Goal: Task Accomplishment & Management: Complete application form

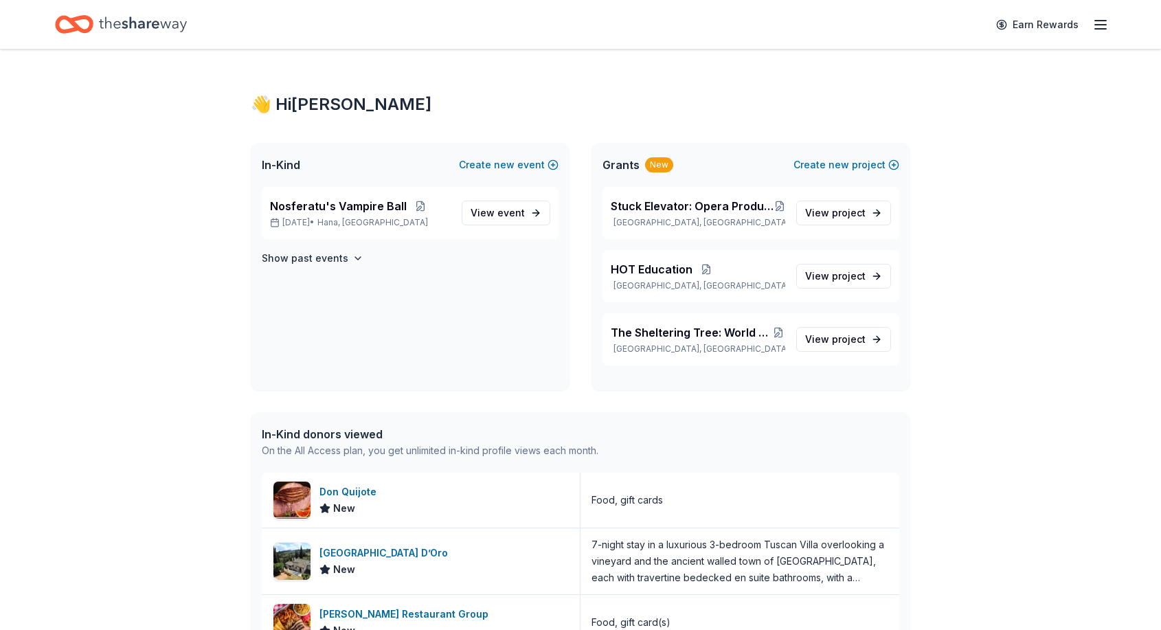
scroll to position [21, 0]
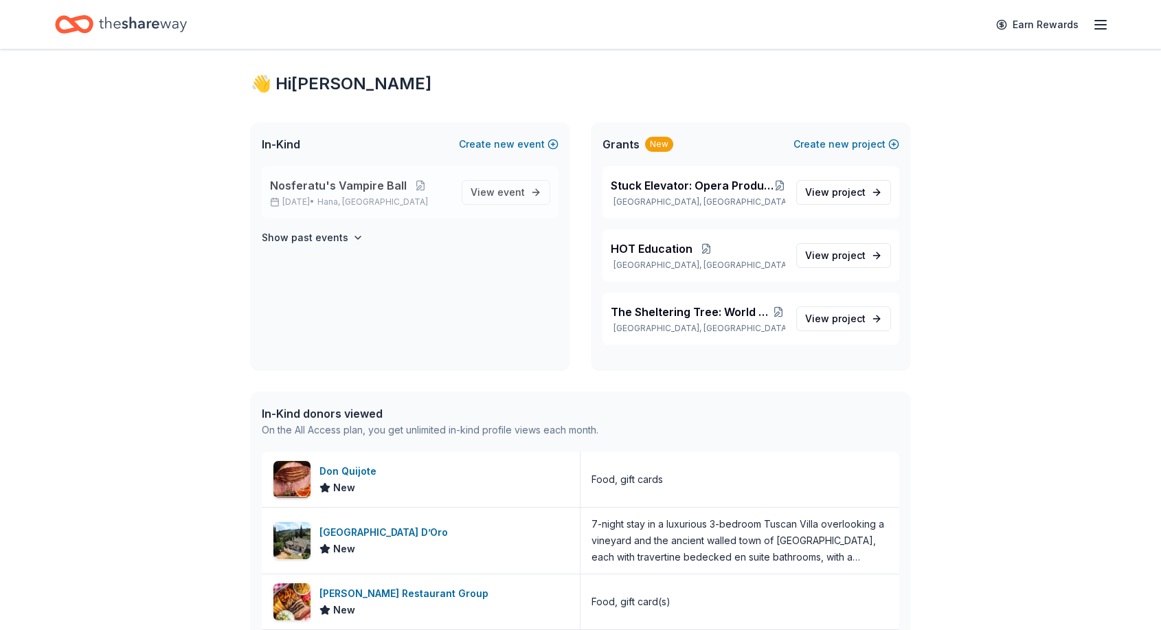
click at [426, 199] on p "[DATE] • Hana, [GEOGRAPHIC_DATA]" at bounding box center [360, 201] width 181 height 11
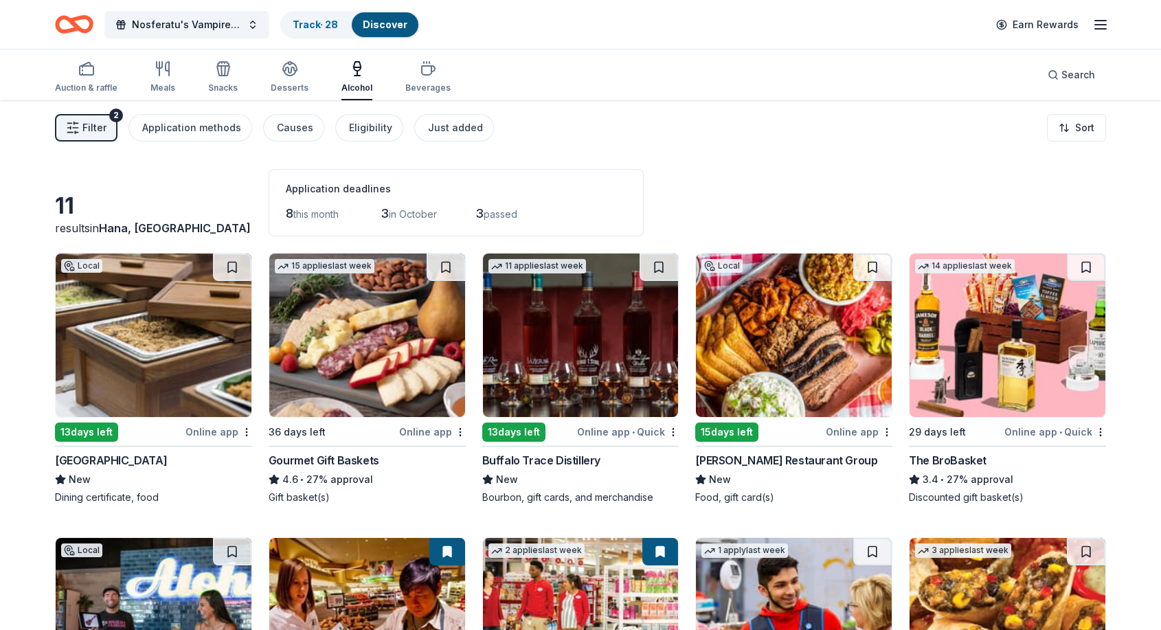
click at [103, 135] on span "Filter" at bounding box center [94, 127] width 24 height 16
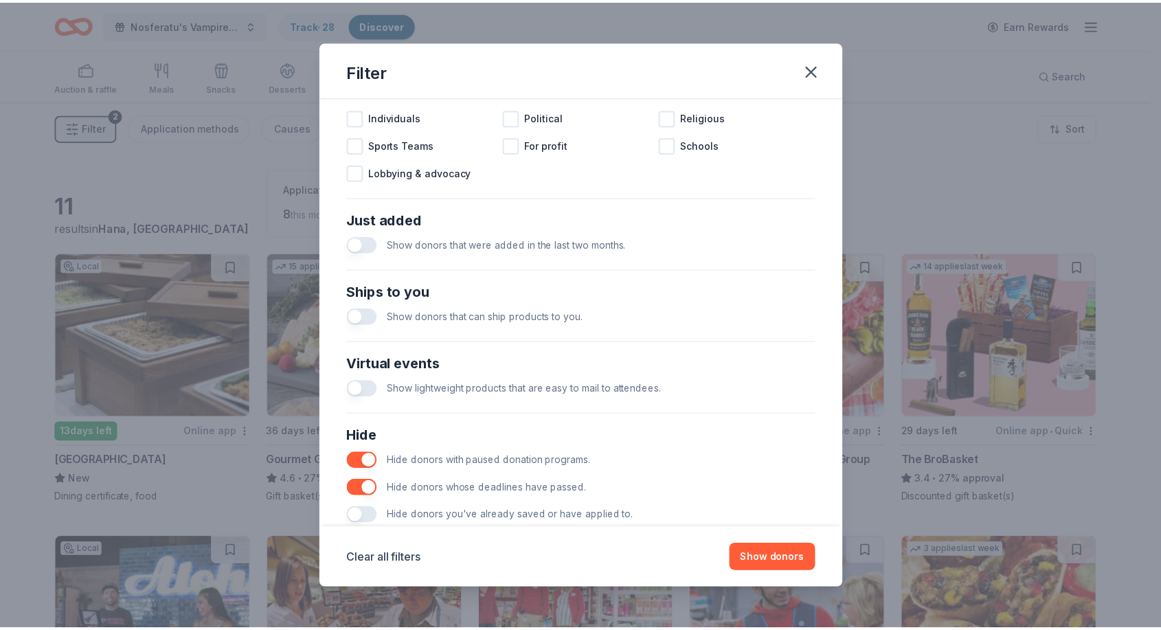
scroll to position [474, 0]
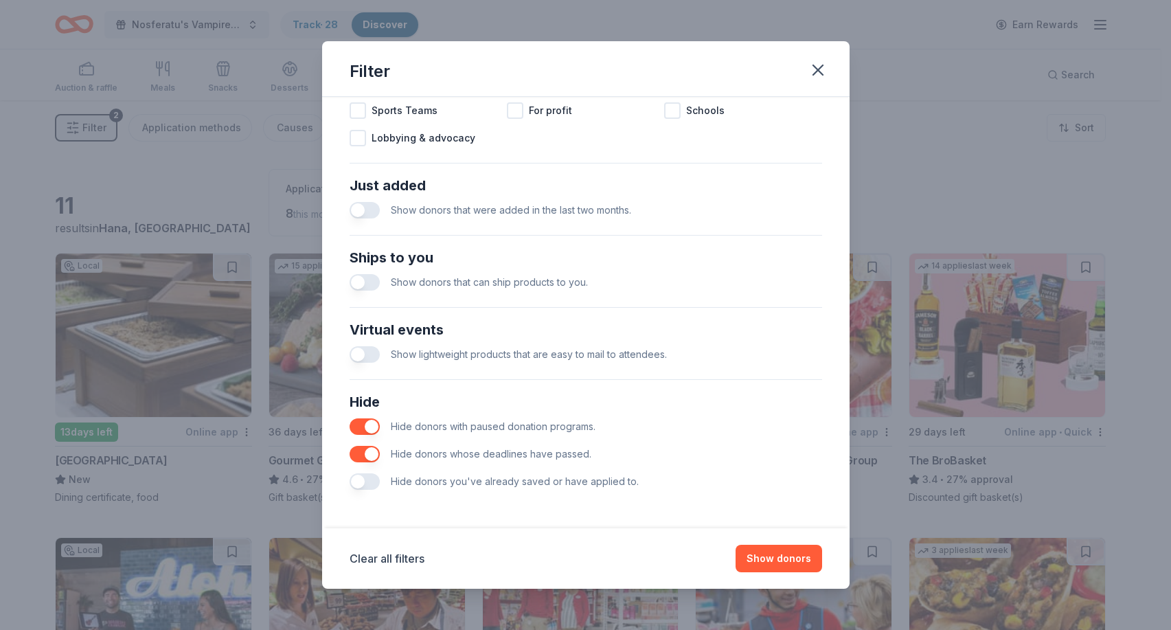
click at [363, 450] on button "button" at bounding box center [365, 454] width 30 height 16
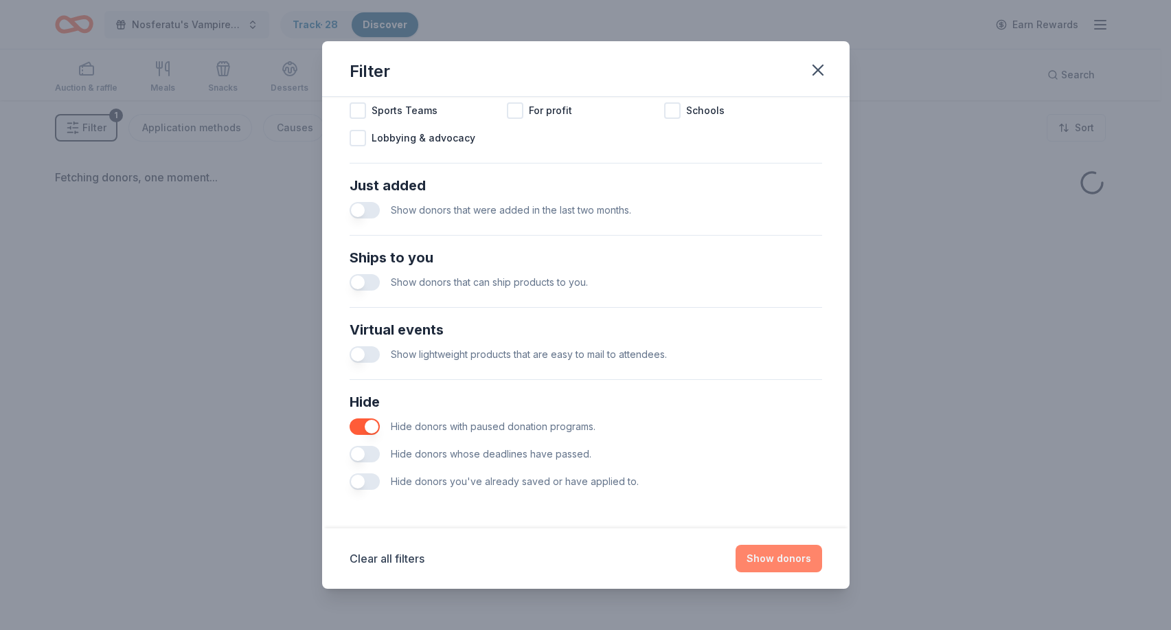
click at [795, 556] on button "Show donors" at bounding box center [779, 558] width 87 height 27
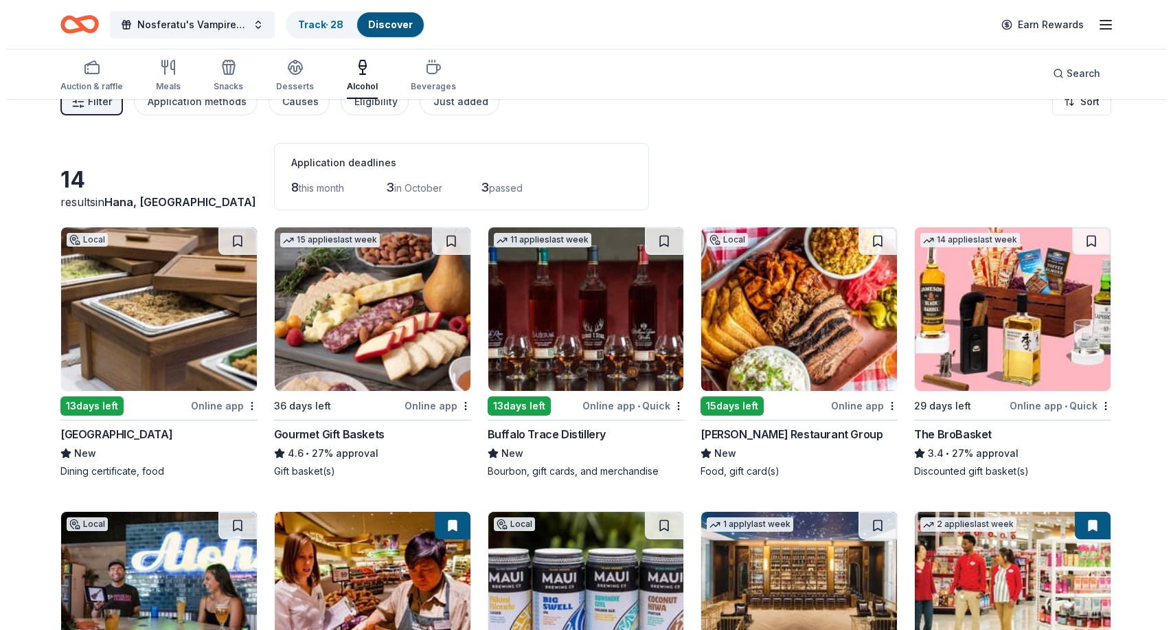
scroll to position [25, 0]
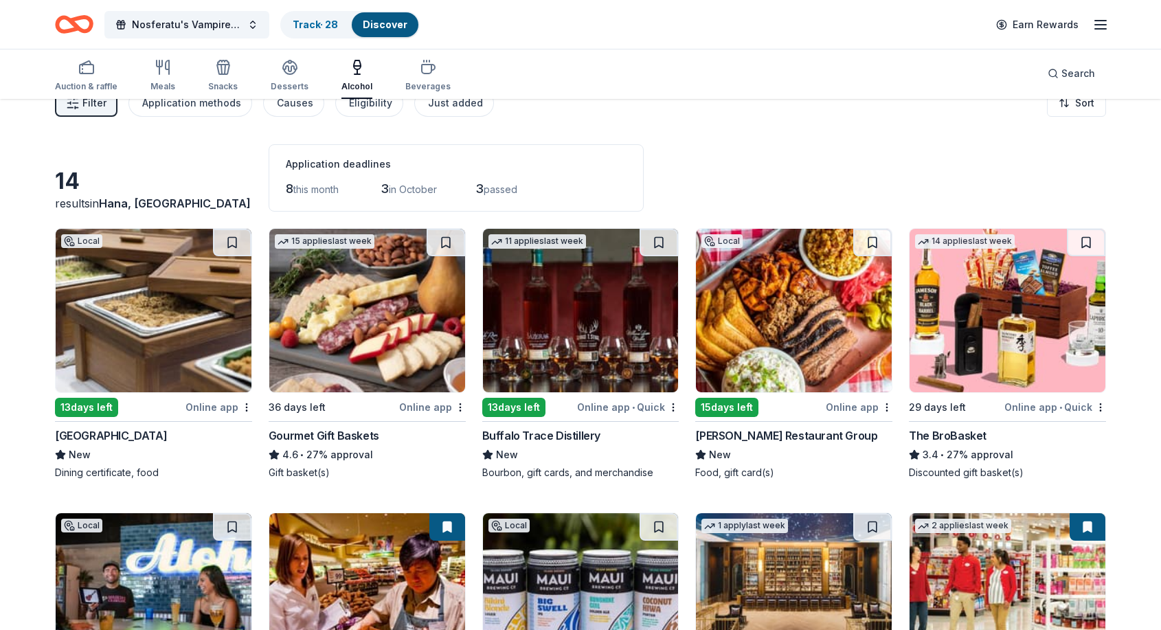
click at [89, 109] on span "Filter" at bounding box center [94, 103] width 24 height 16
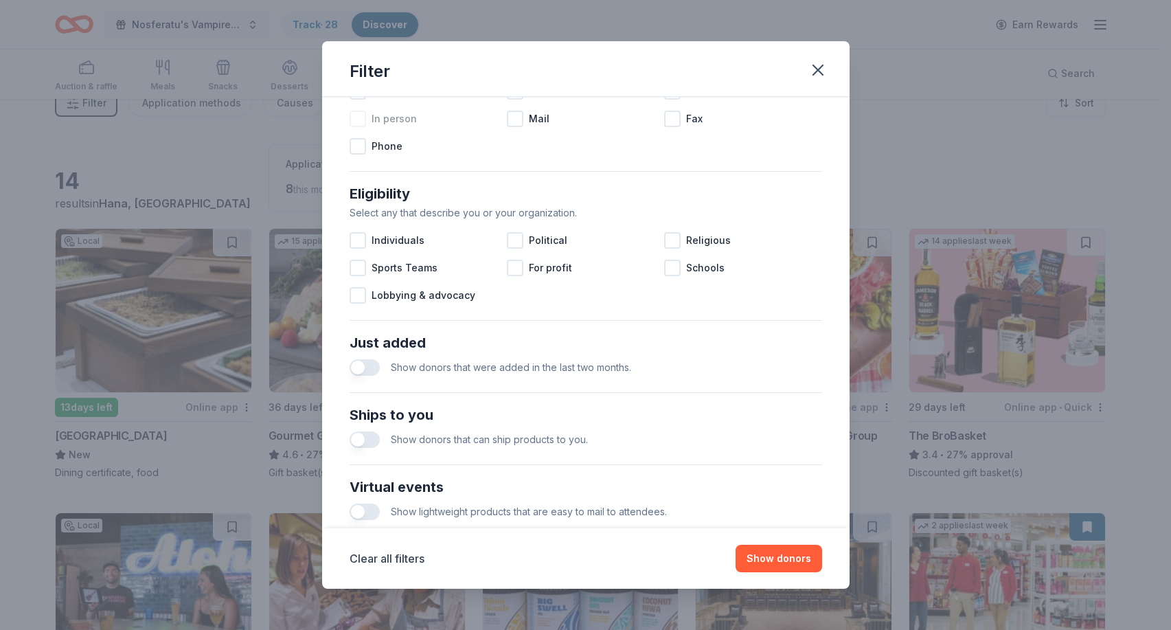
scroll to position [474, 0]
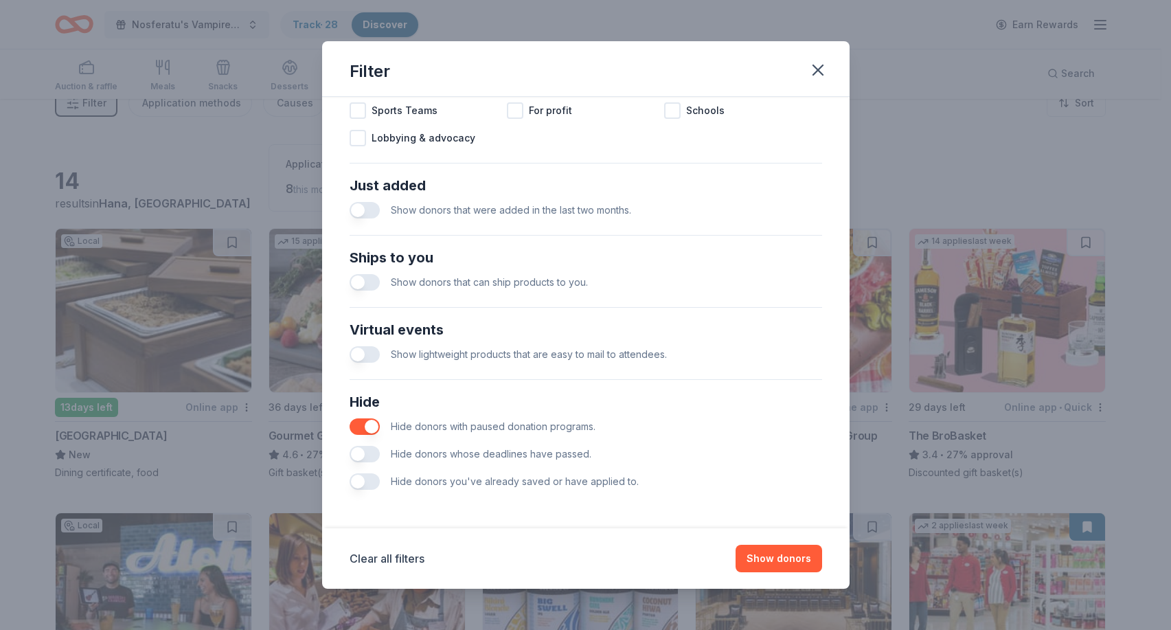
click at [375, 420] on button "button" at bounding box center [365, 426] width 30 height 16
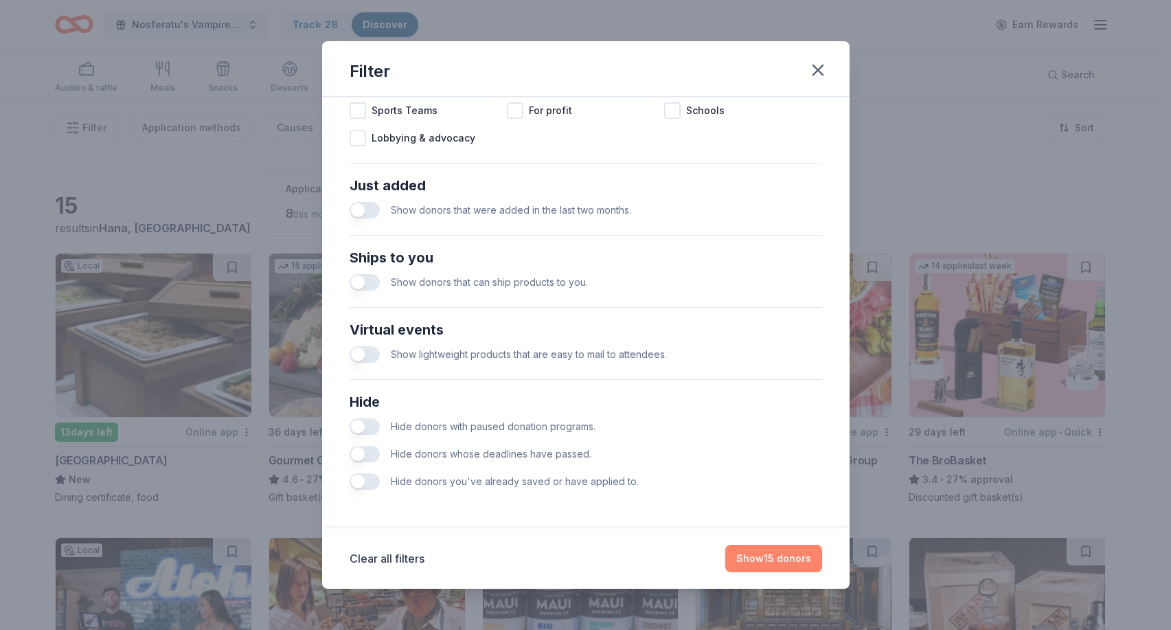
click at [773, 560] on button "Show 15 donors" at bounding box center [773, 558] width 97 height 27
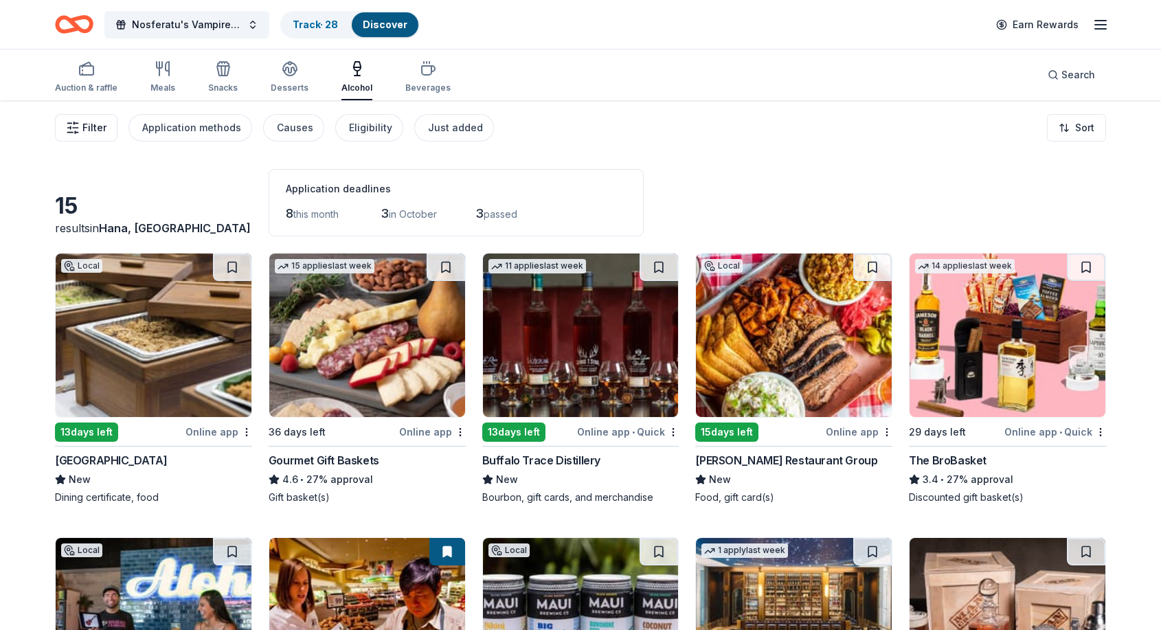
click at [102, 137] on button "Filter" at bounding box center [86, 127] width 62 height 27
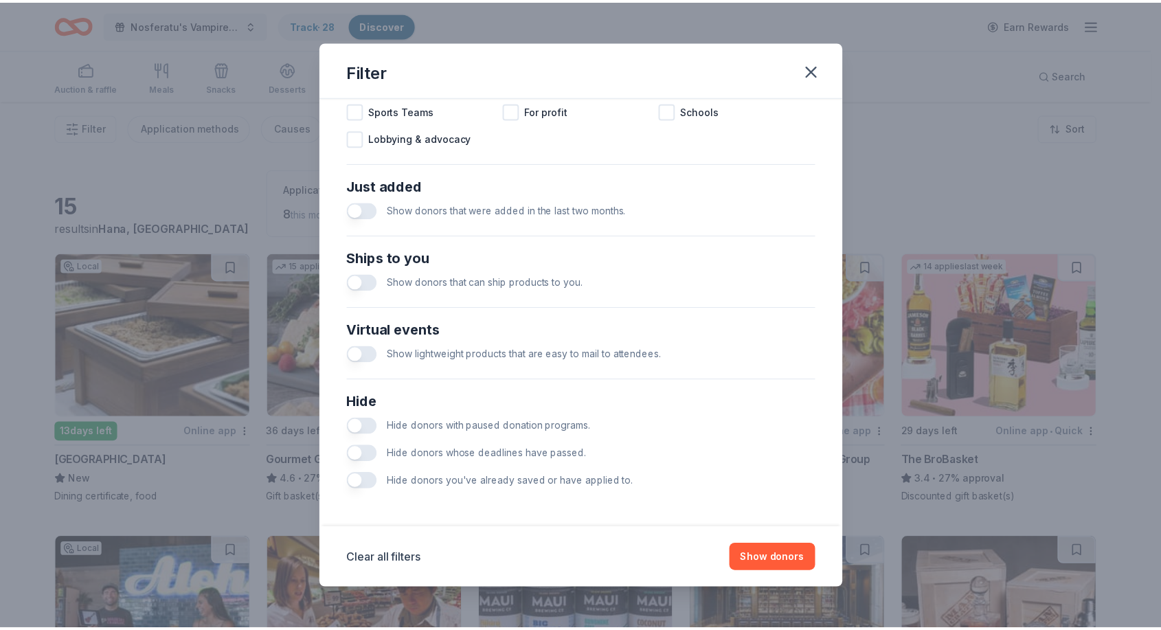
scroll to position [473, 0]
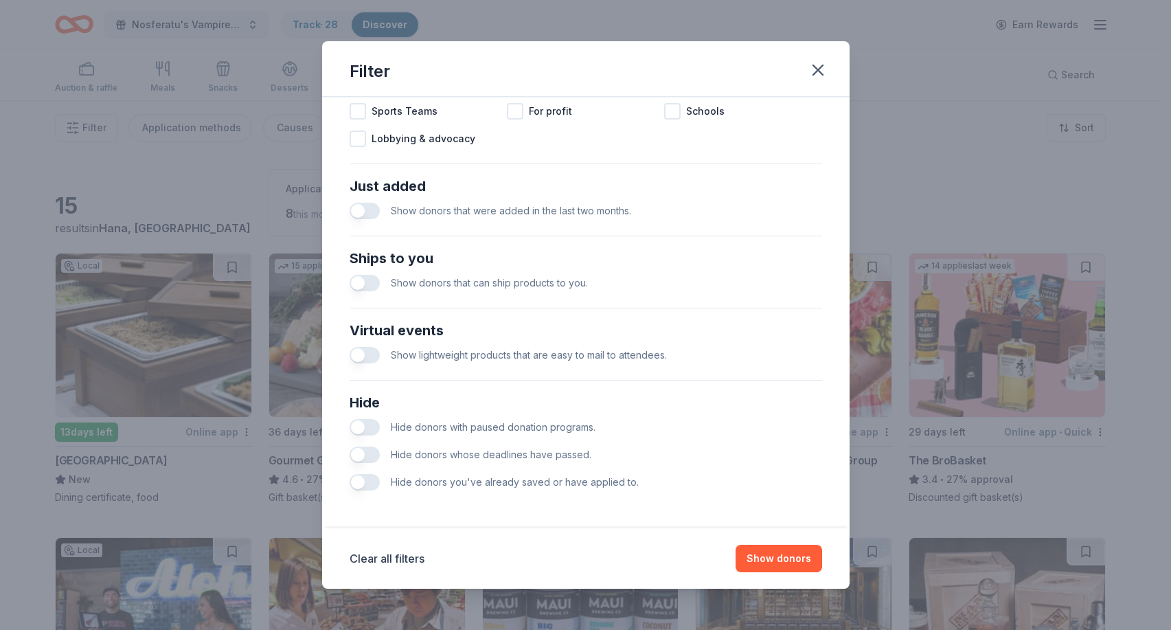
click at [816, 87] on div "Filter" at bounding box center [585, 69] width 527 height 56
click at [821, 69] on icon "button" at bounding box center [817, 69] width 19 height 19
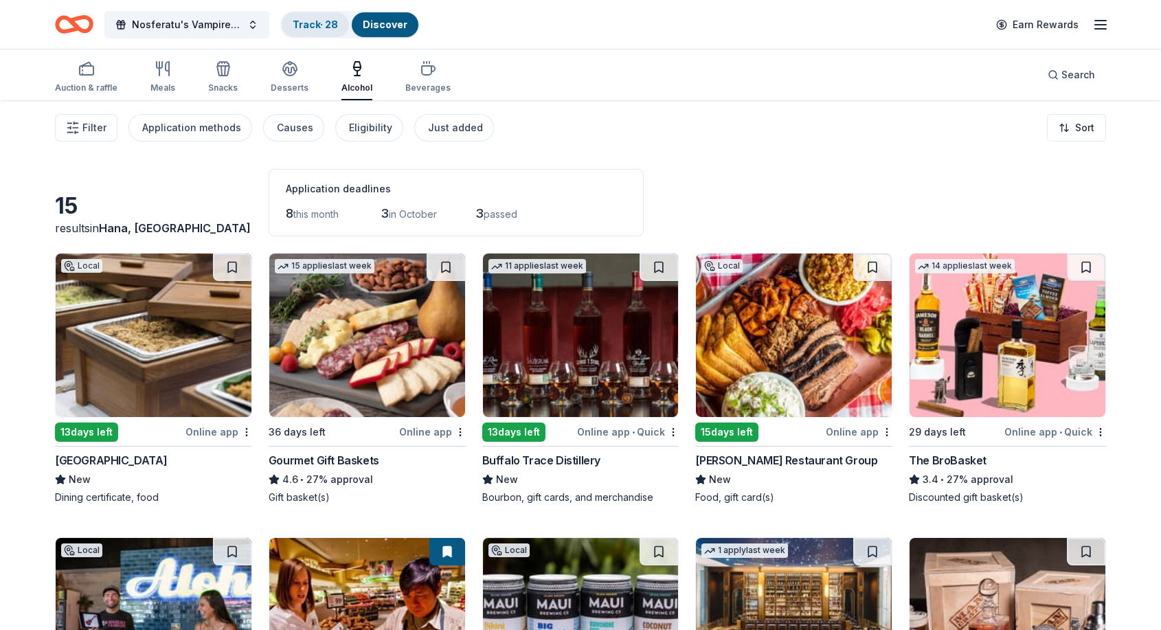
click at [318, 26] on link "Track · 28" at bounding box center [315, 25] width 45 height 12
click at [397, 27] on link "Discover" at bounding box center [385, 25] width 45 height 12
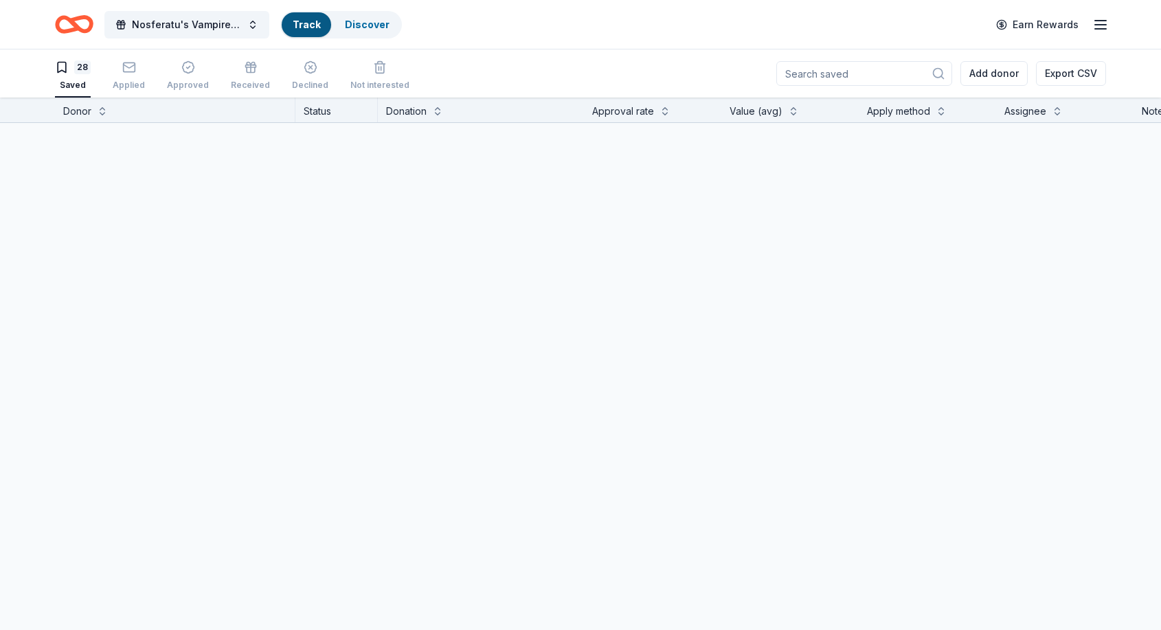
scroll to position [1, 0]
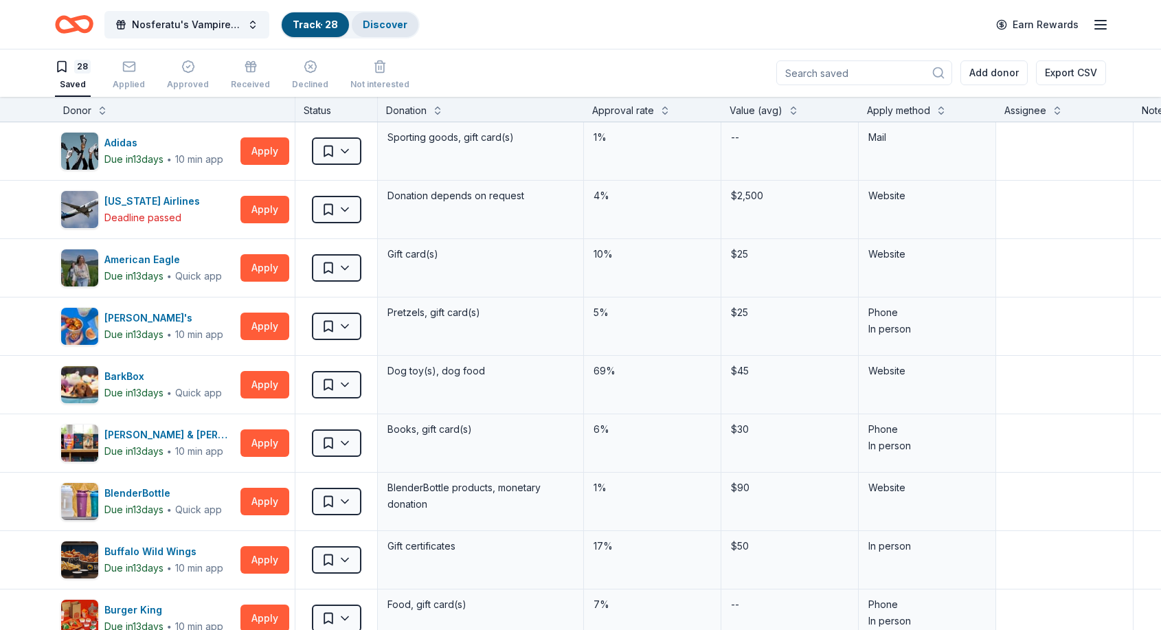
click at [357, 24] on div "Discover" at bounding box center [385, 24] width 67 height 25
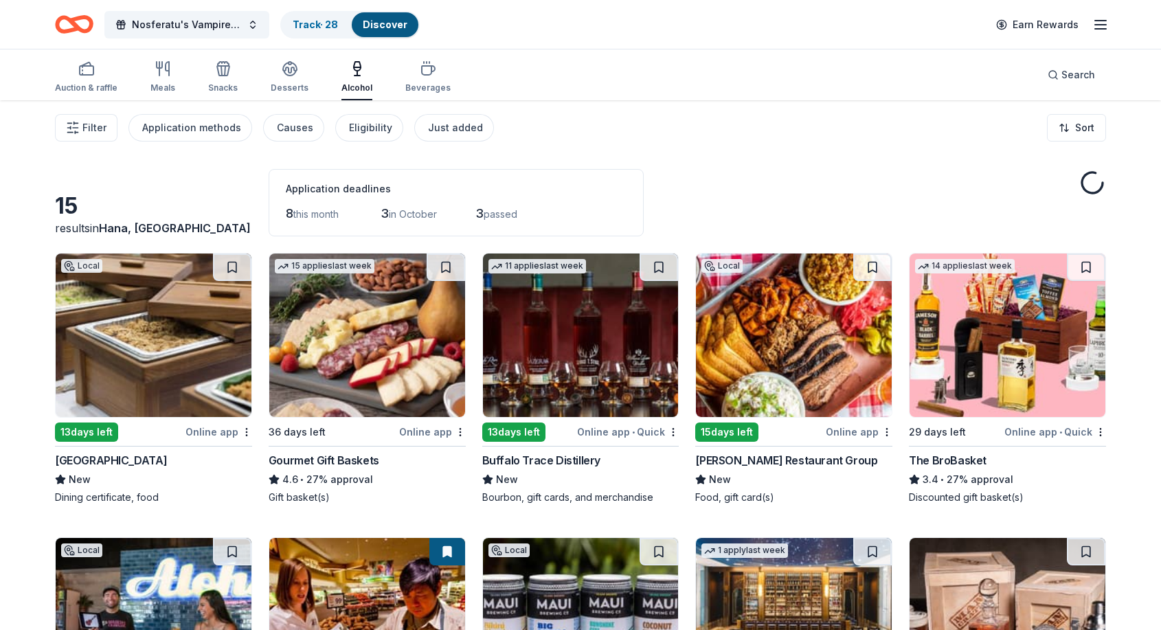
click at [378, 17] on div "Discover" at bounding box center [385, 24] width 67 height 25
click at [90, 80] on div "Auction & raffle" at bounding box center [86, 76] width 62 height 33
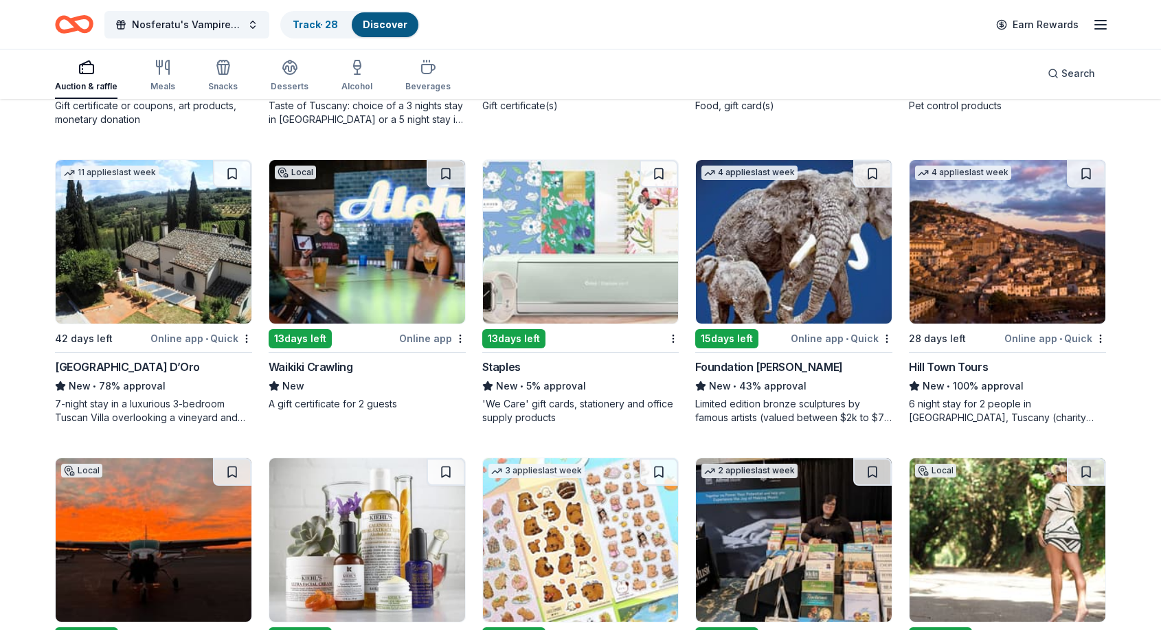
scroll to position [975, 0]
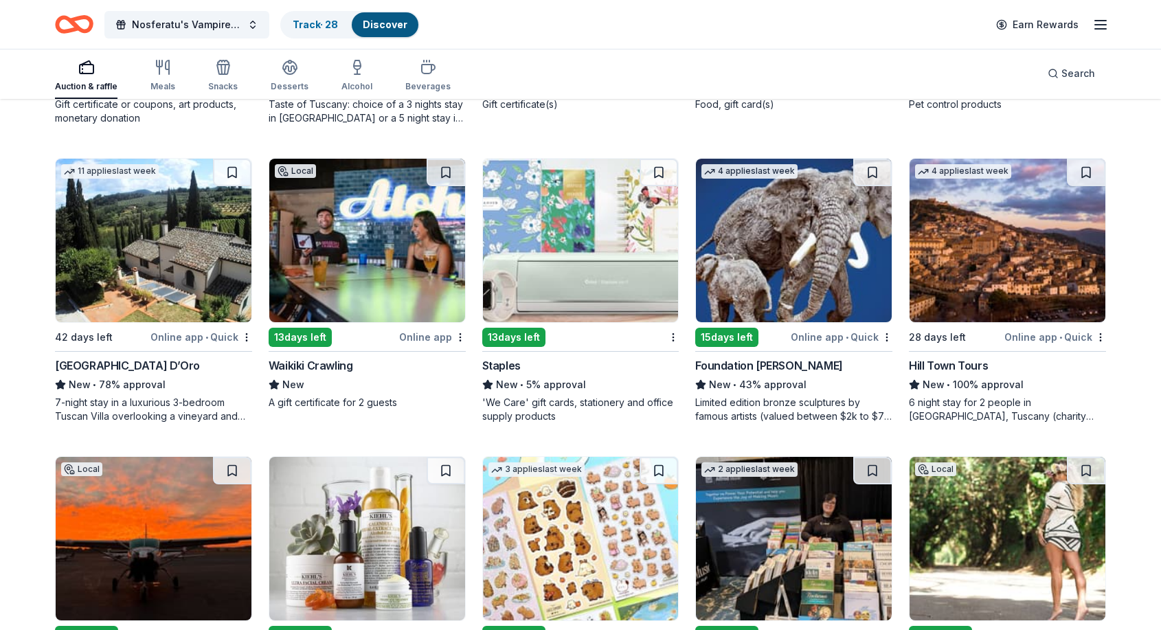
click at [181, 282] on img at bounding box center [154, 240] width 196 height 163
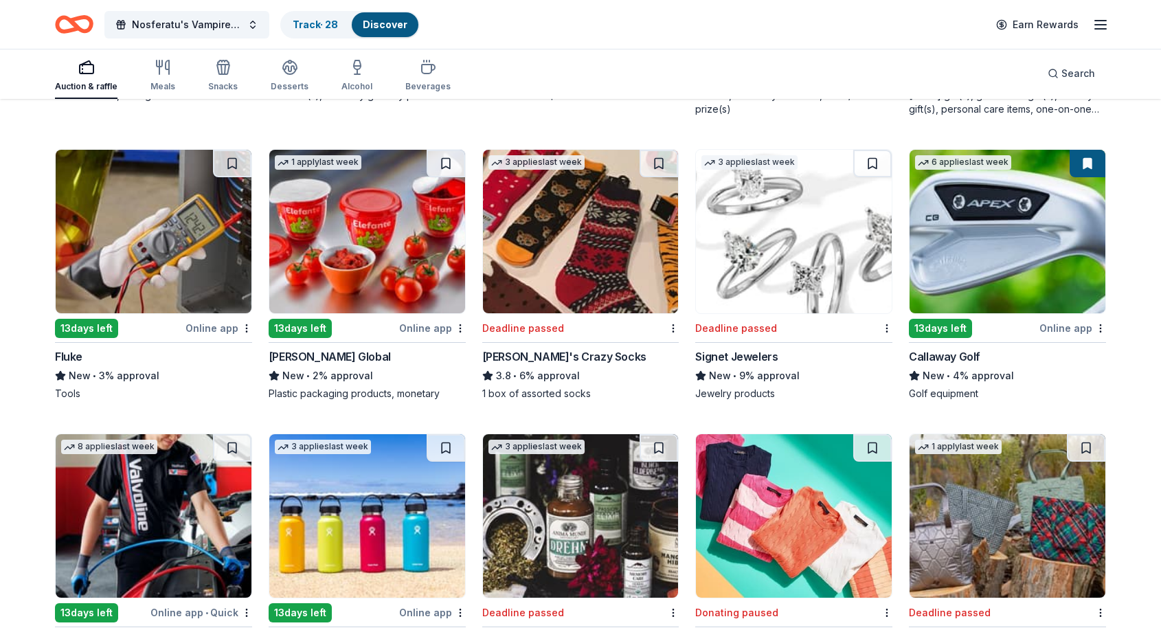
scroll to position [4224, 0]
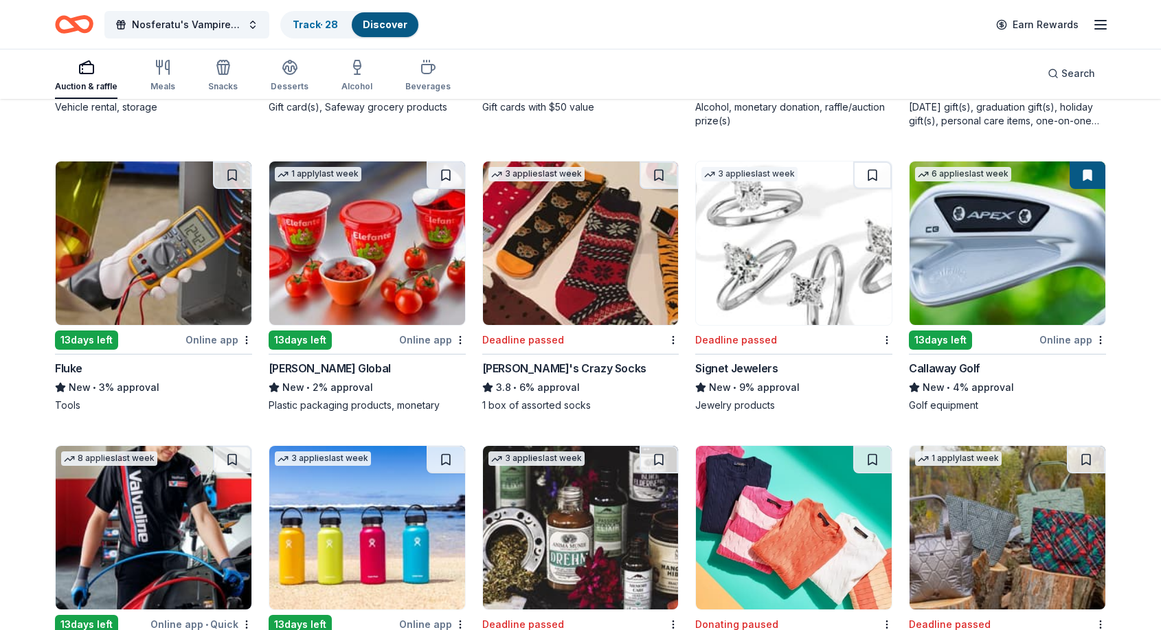
click at [983, 282] on img at bounding box center [1007, 242] width 196 height 163
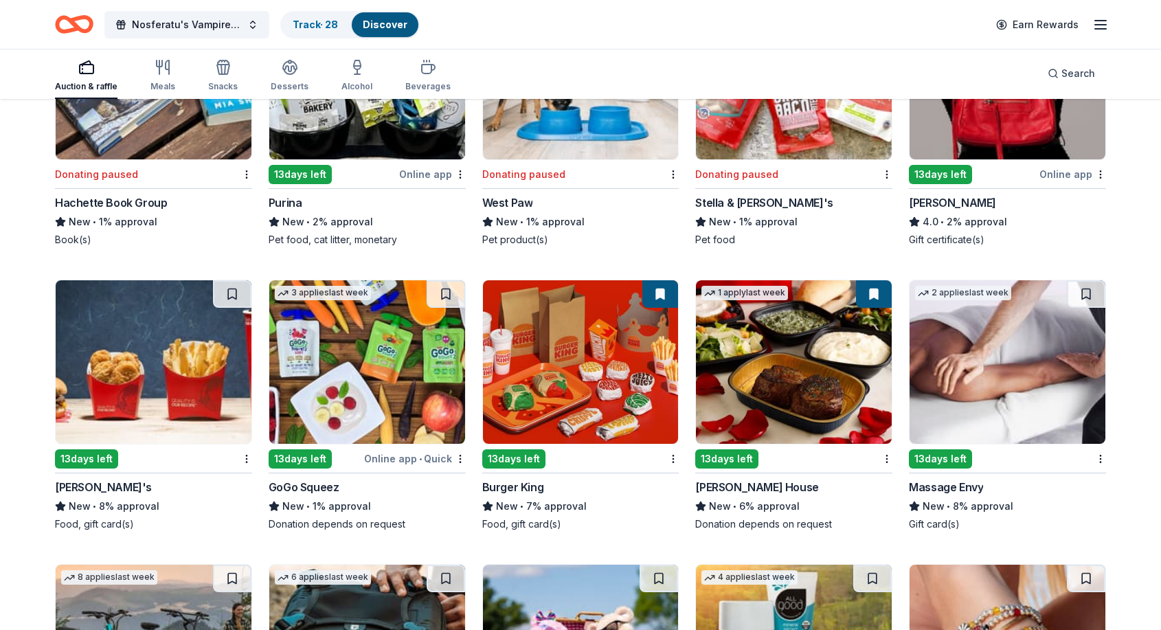
scroll to position [6718, 0]
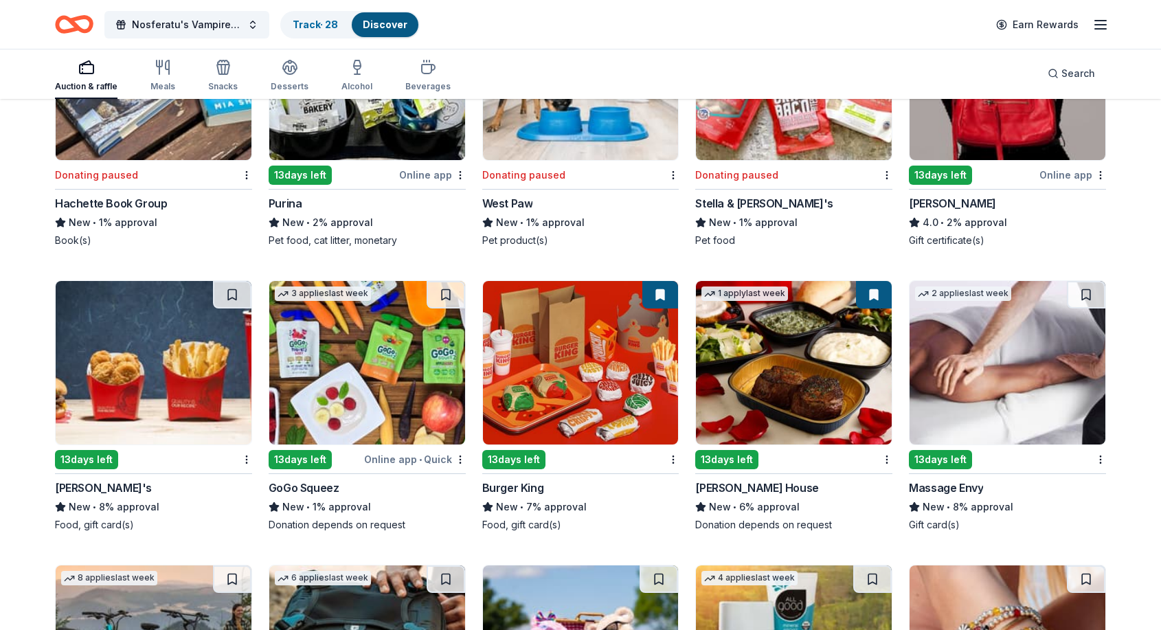
click at [820, 402] on img at bounding box center [794, 362] width 196 height 163
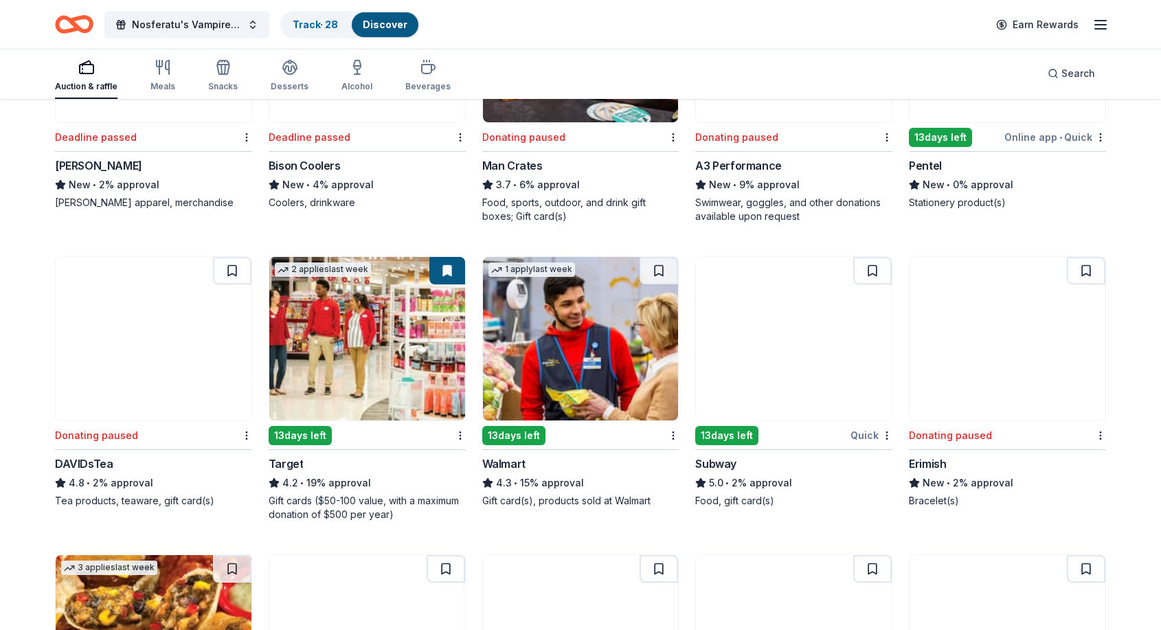
scroll to position [5291, 0]
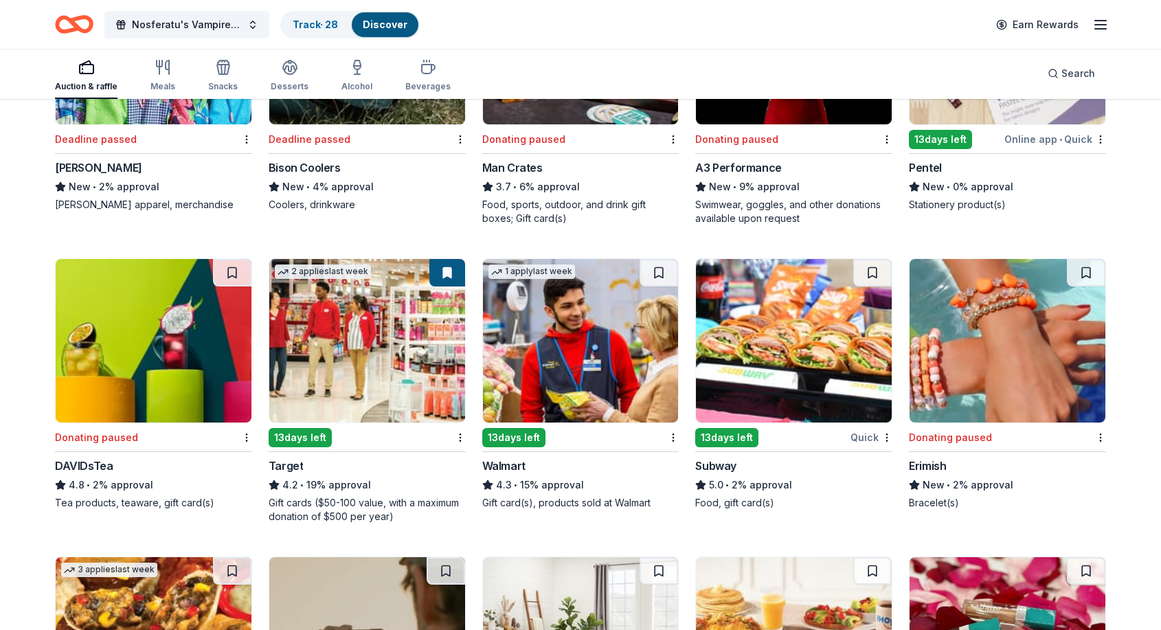
click at [380, 374] on img at bounding box center [367, 340] width 196 height 163
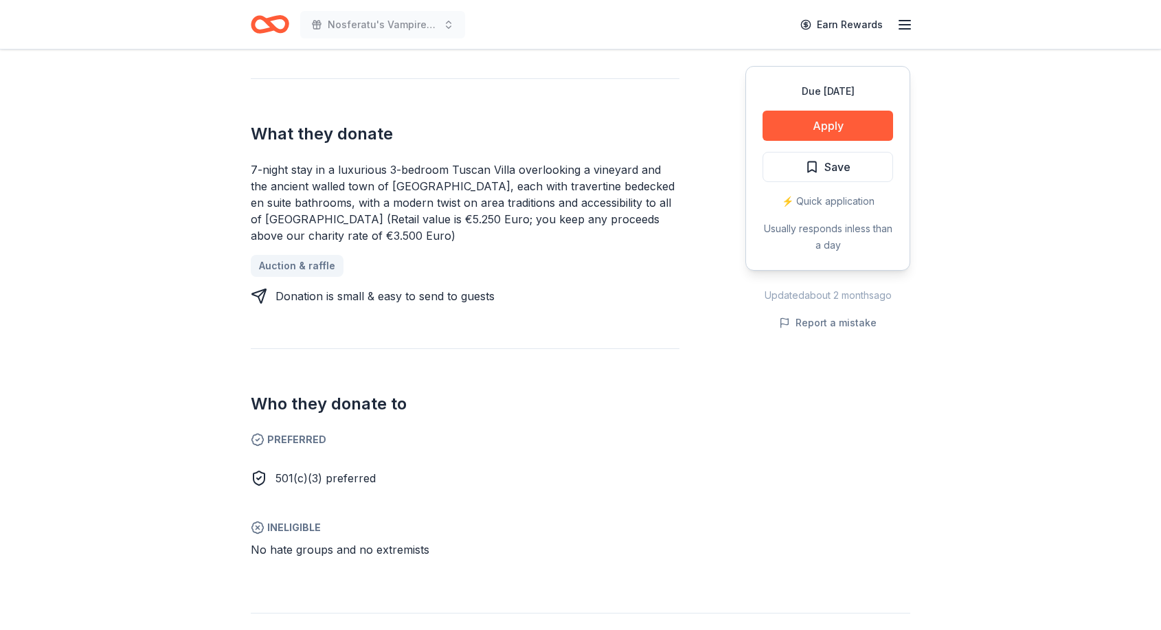
scroll to position [508, 0]
click at [792, 135] on button "Apply" at bounding box center [827, 126] width 130 height 30
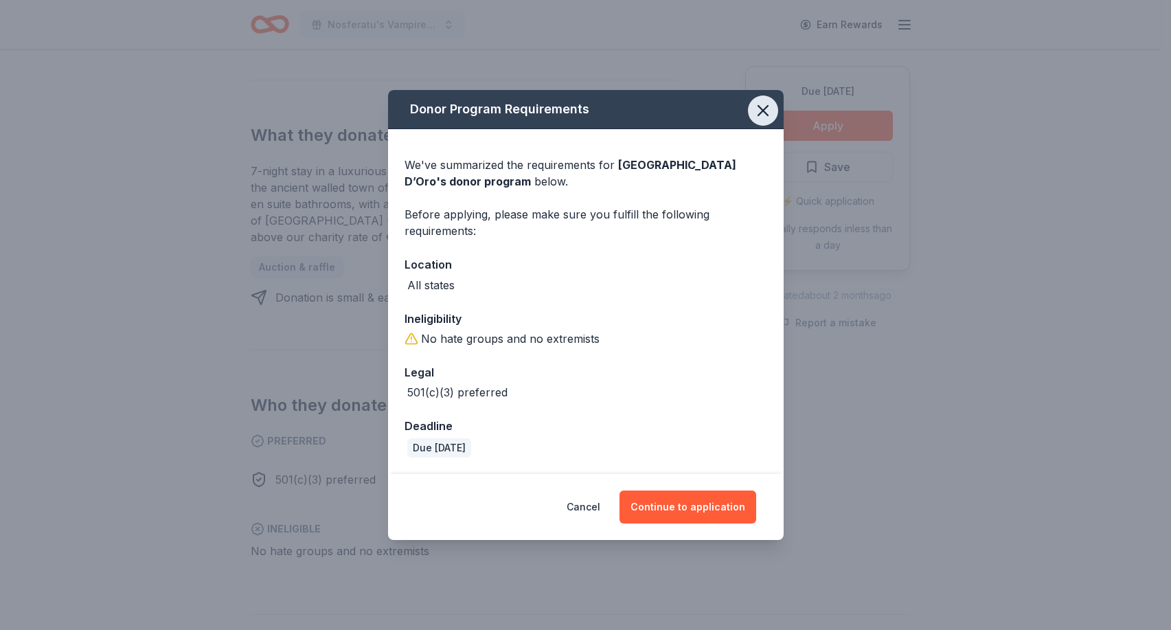
click at [757, 117] on icon "button" at bounding box center [762, 110] width 19 height 19
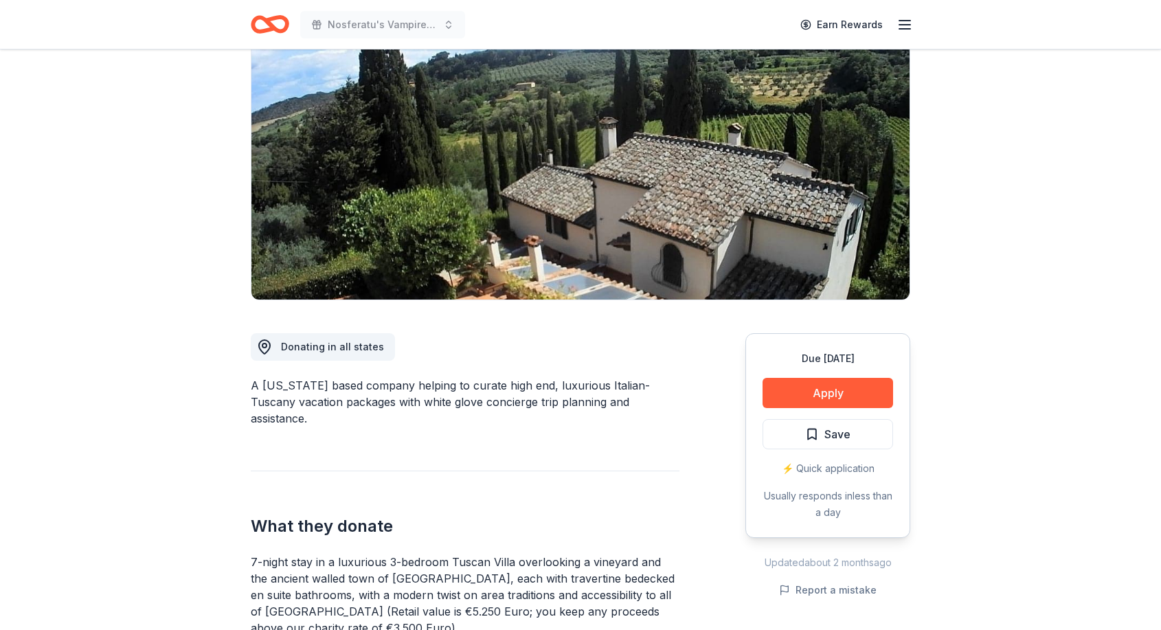
scroll to position [0, 0]
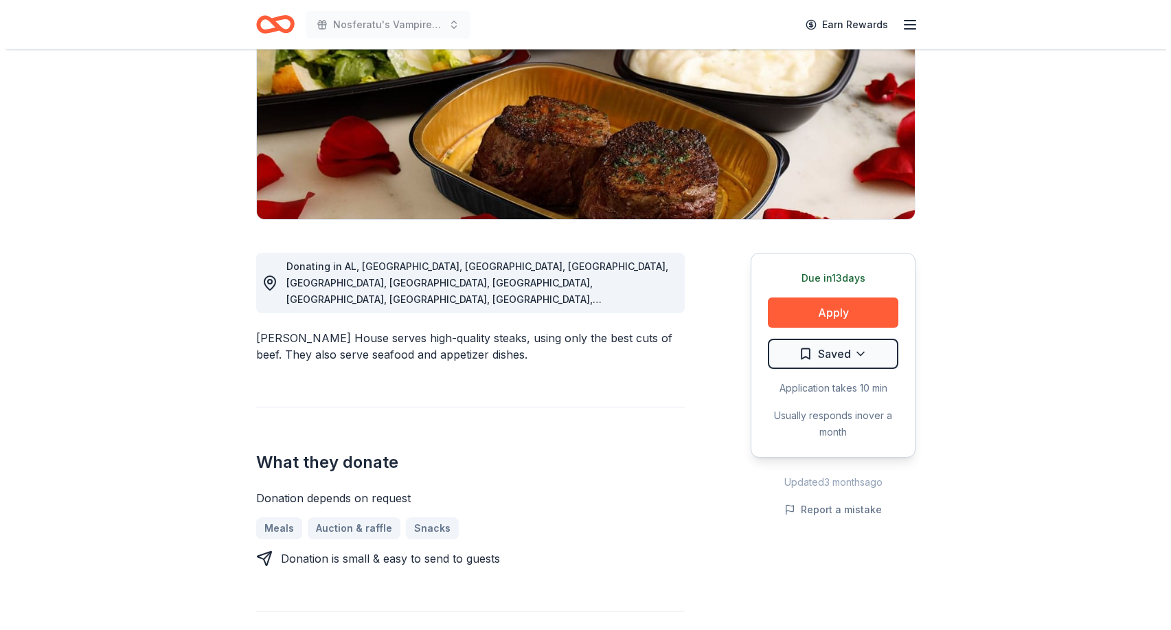
scroll to position [203, 0]
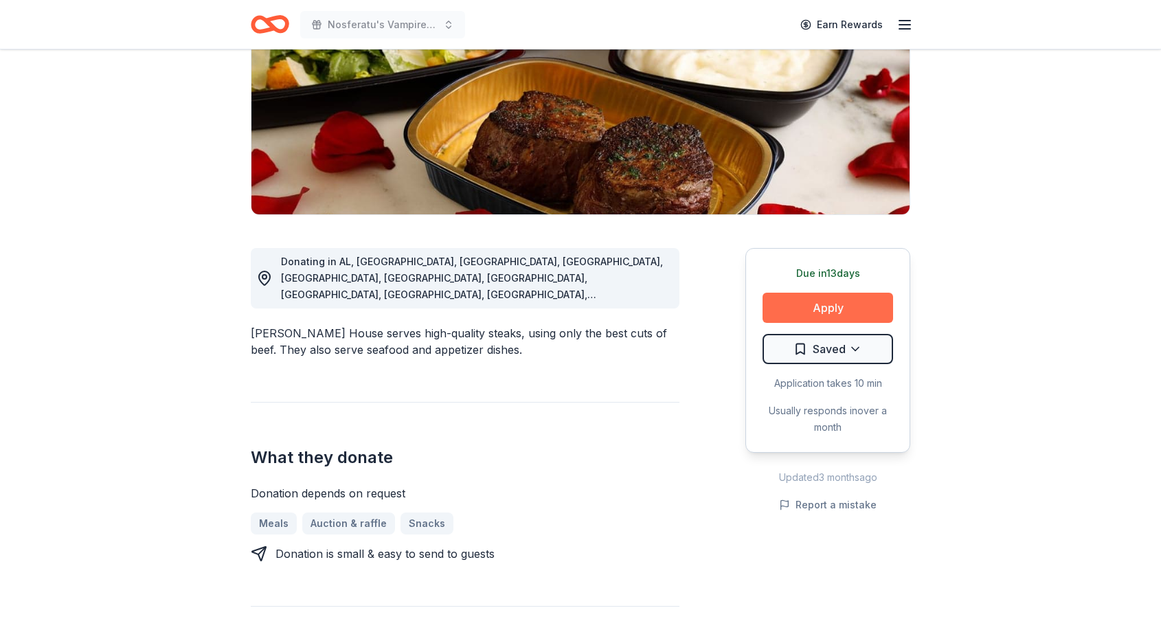
click at [829, 313] on button "Apply" at bounding box center [827, 308] width 130 height 30
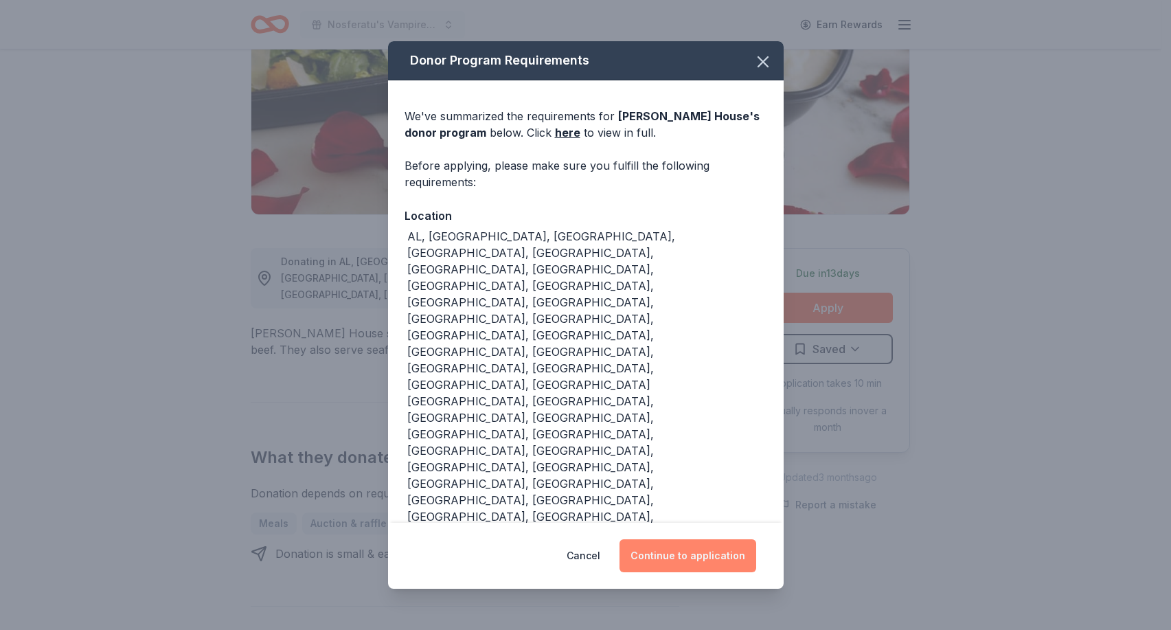
click at [709, 539] on button "Continue to application" at bounding box center [687, 555] width 137 height 33
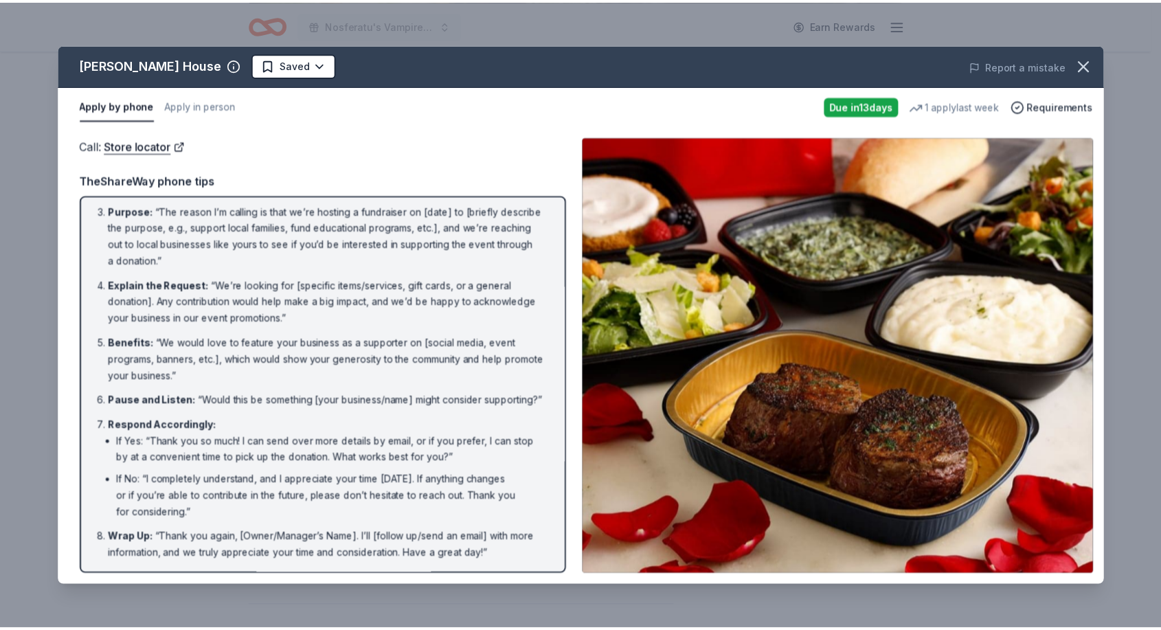
scroll to position [104, 0]
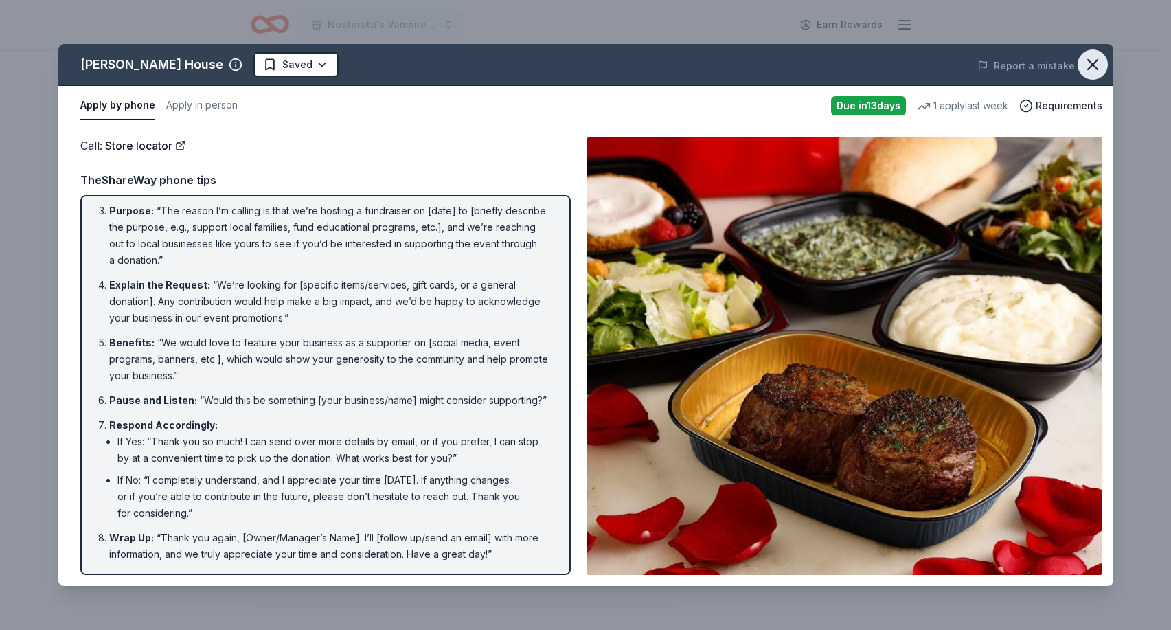
click at [1089, 65] on icon "button" at bounding box center [1092, 64] width 19 height 19
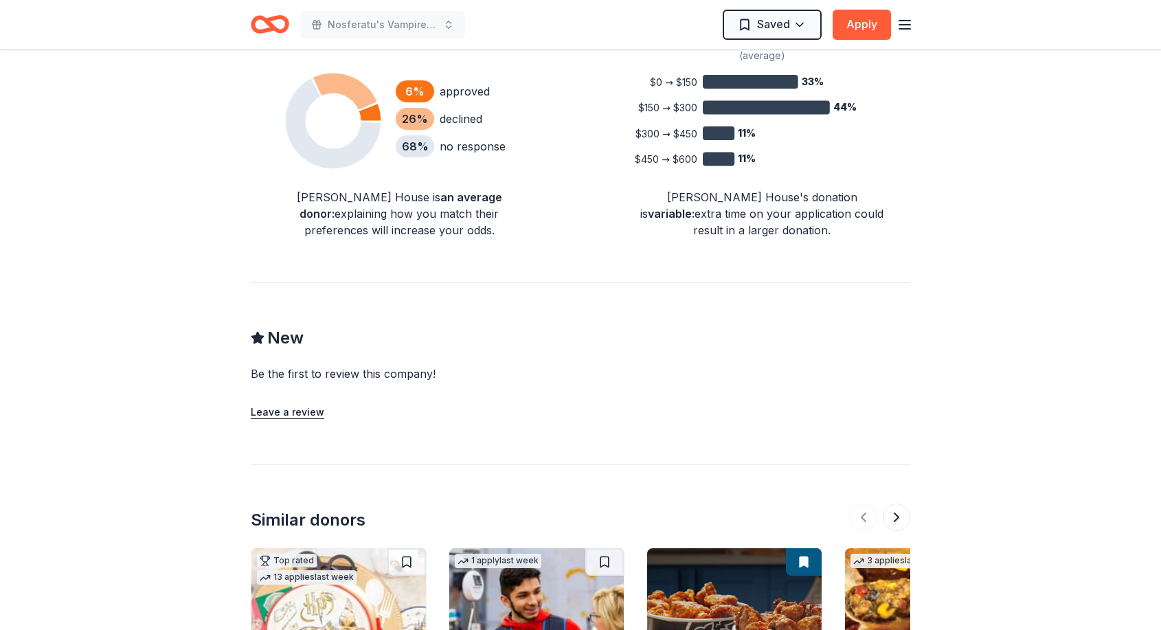
scroll to position [965, 0]
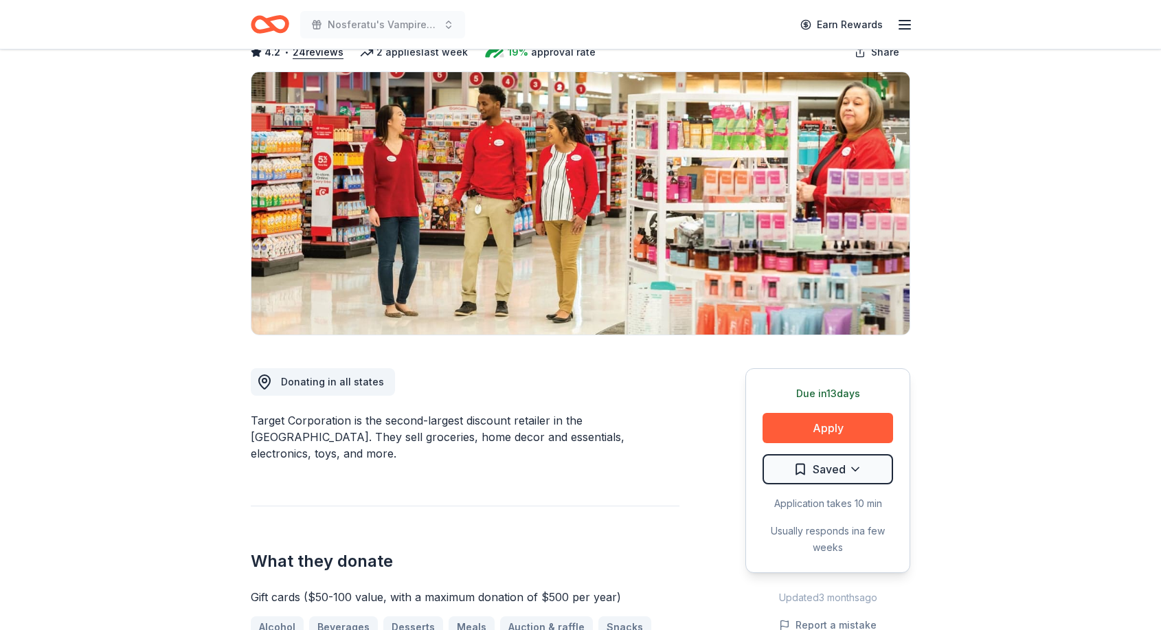
scroll to position [91, 0]
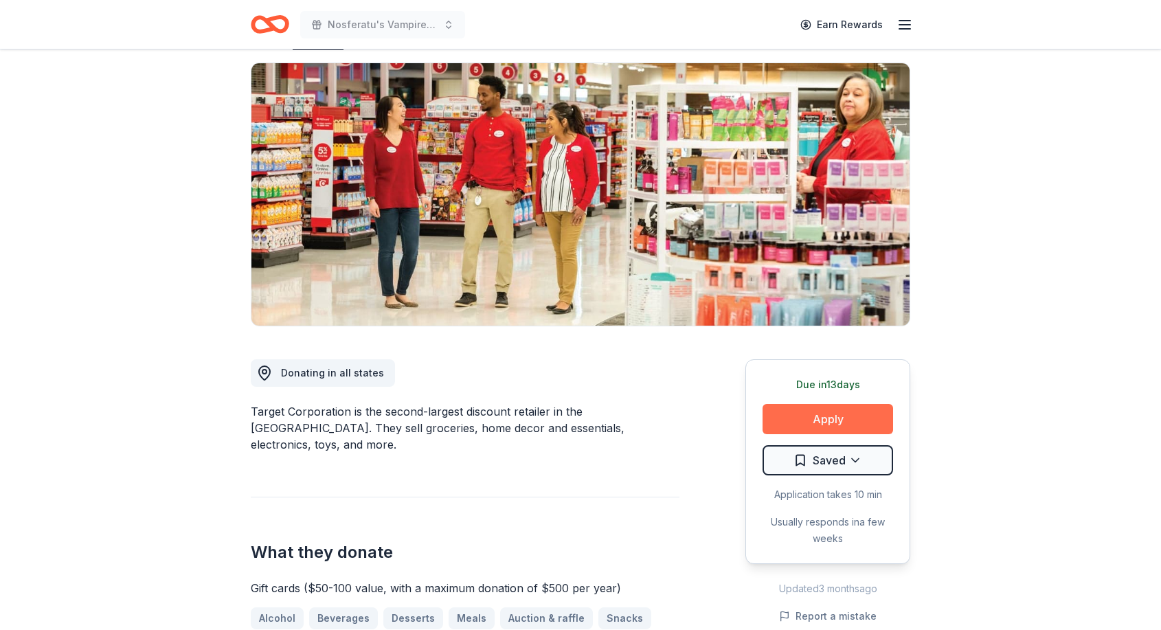
click at [795, 416] on button "Apply" at bounding box center [827, 419] width 130 height 30
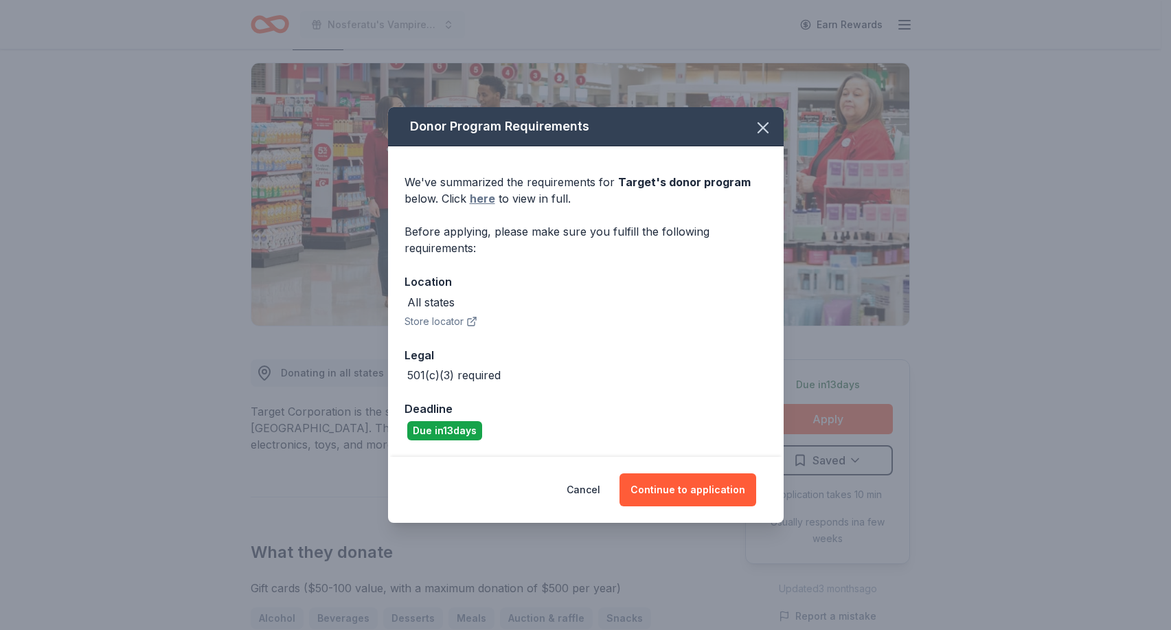
click at [481, 199] on link "here" at bounding box center [482, 198] width 25 height 16
click at [763, 129] on icon "button" at bounding box center [763, 128] width 10 height 10
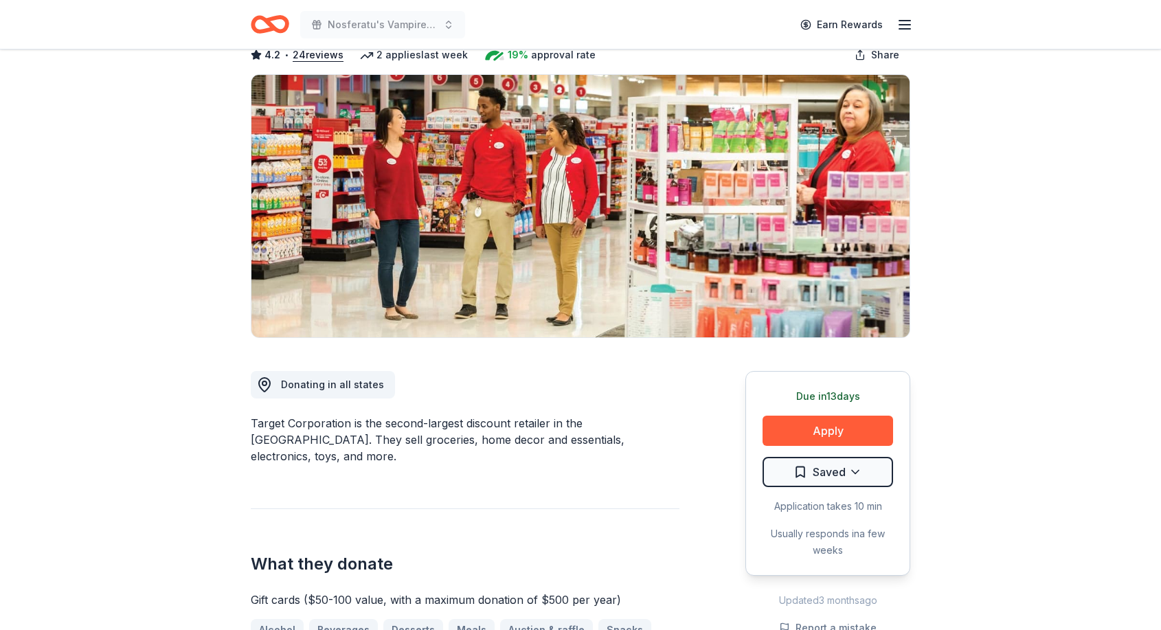
scroll to position [80, 0]
